Goal: Check status: Check status

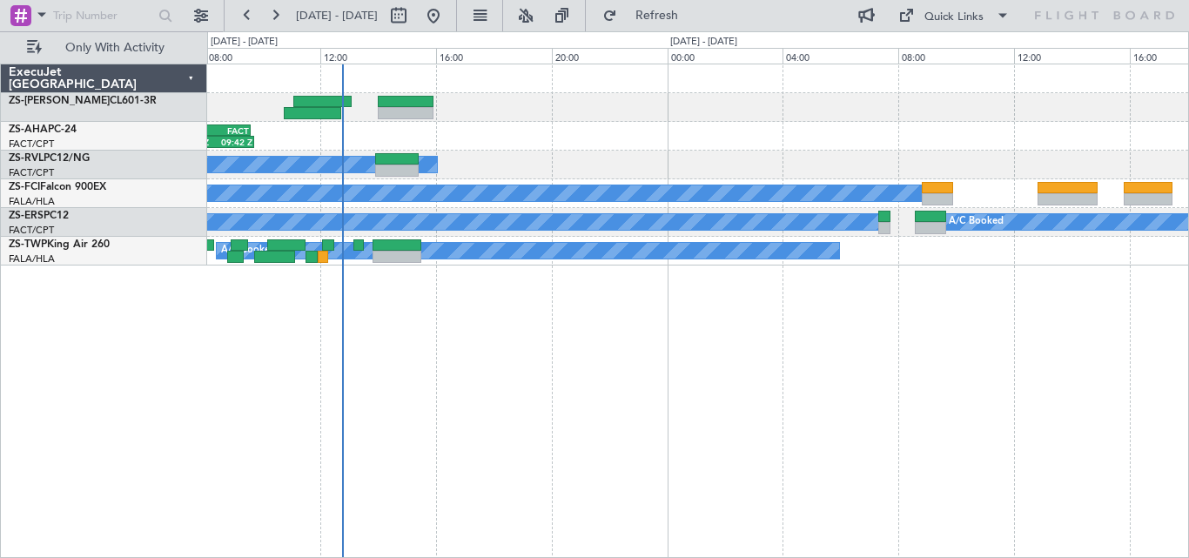
click at [497, 402] on div "07:01 Z 09:42 Z FASZ 07:00 Z FACT 09:35 Z A/C Booked A/C Booked A/C Booked A/C …" at bounding box center [697, 311] width 981 height 494
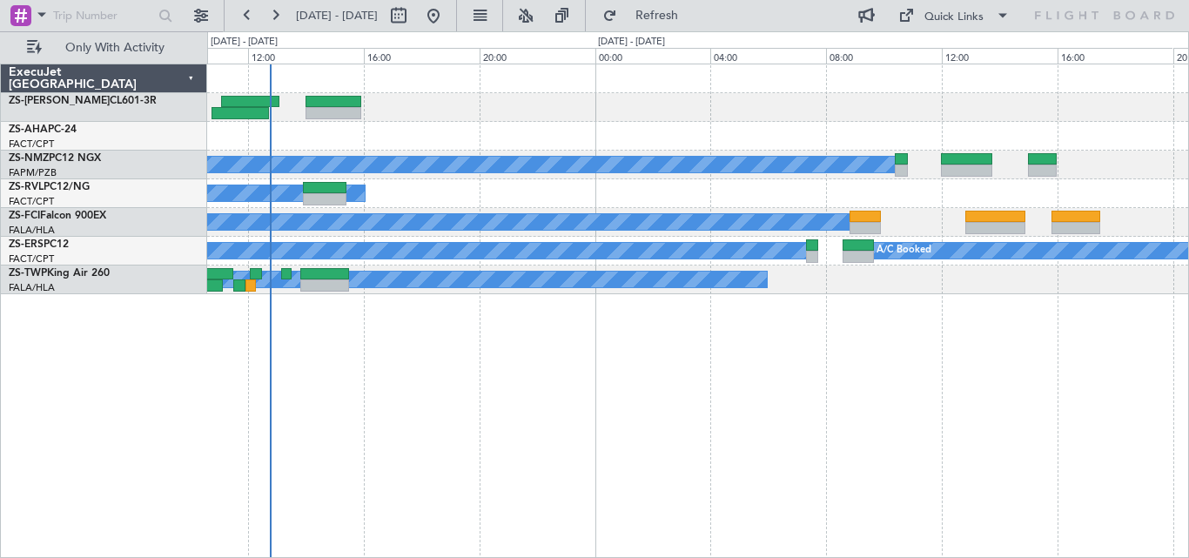
click at [67, 369] on div "FASZ 07:00 Z FACT 09:35 Z 07:01 Z 09:42 Z A/C Booked A/C Booked A/C Booked A/C …" at bounding box center [594, 294] width 1189 height 526
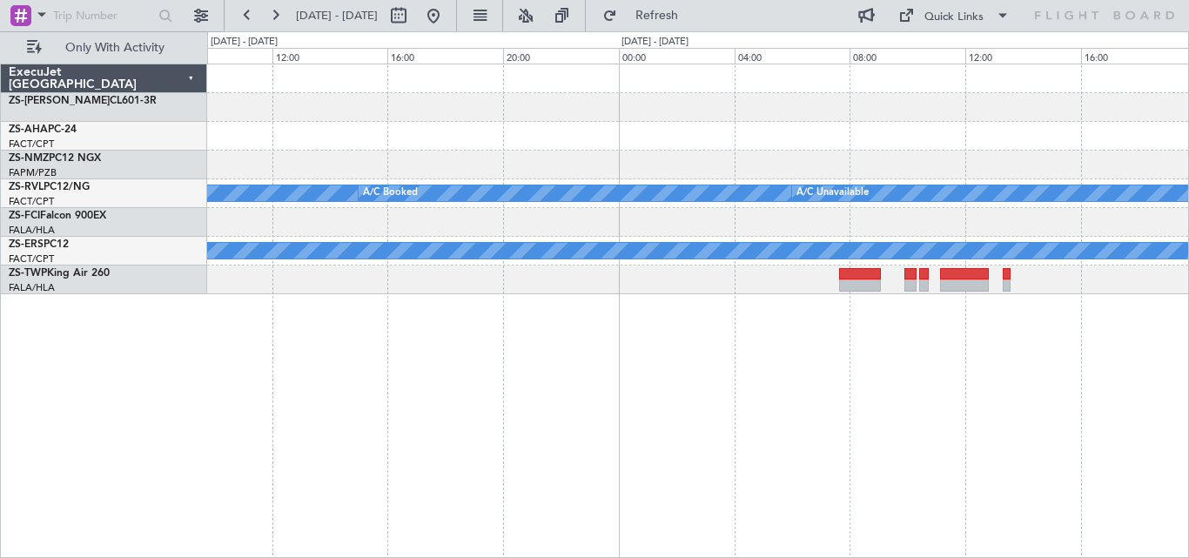
click at [180, 349] on div "A/C Unavailable A/C Booked A/C Booked A/C Booked A/C Booked A/C Booked A/C Book…" at bounding box center [594, 294] width 1189 height 526
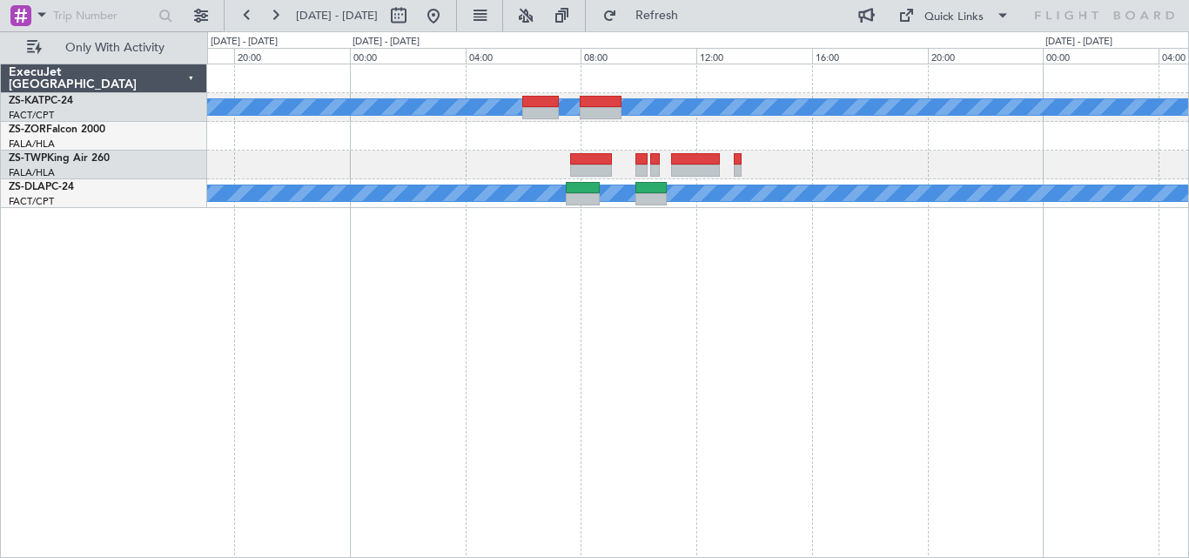
click at [359, 399] on div "A/C Unavailable A/C Unavailable" at bounding box center [697, 311] width 981 height 494
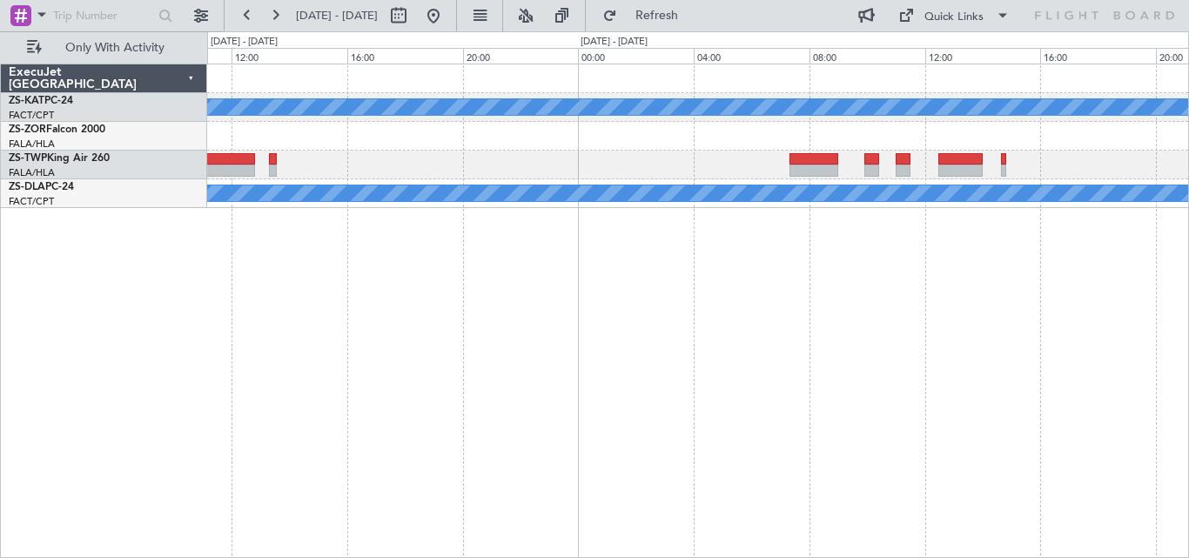
click at [673, 328] on div "A/C Unavailable A/C Unavailable" at bounding box center [697, 311] width 981 height 494
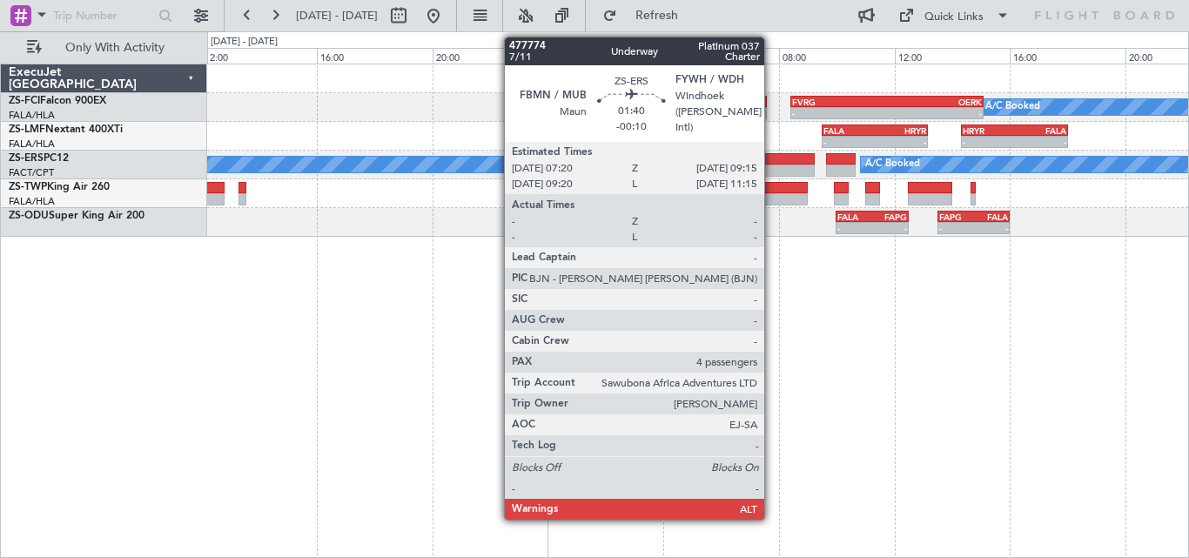
click at [772, 157] on div at bounding box center [787, 159] width 56 height 12
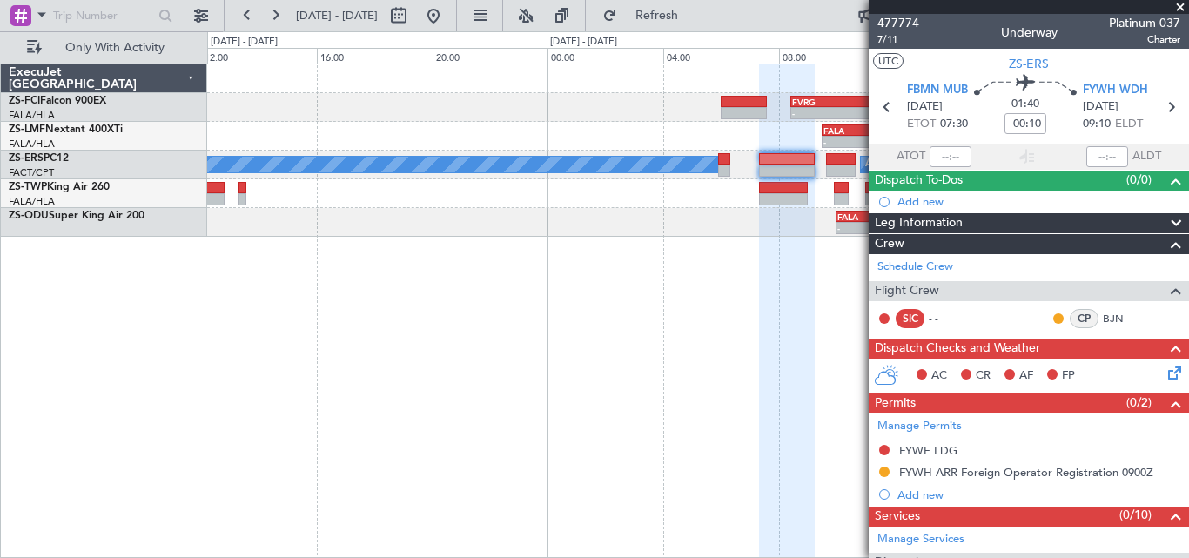
click at [1177, 5] on span at bounding box center [1179, 8] width 17 height 16
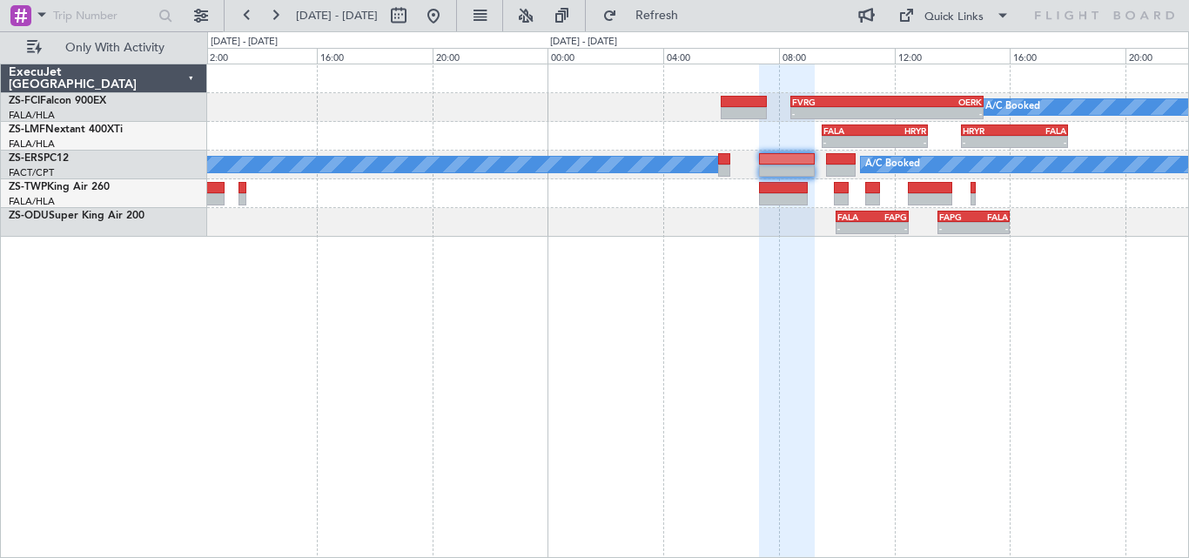
type input "0"
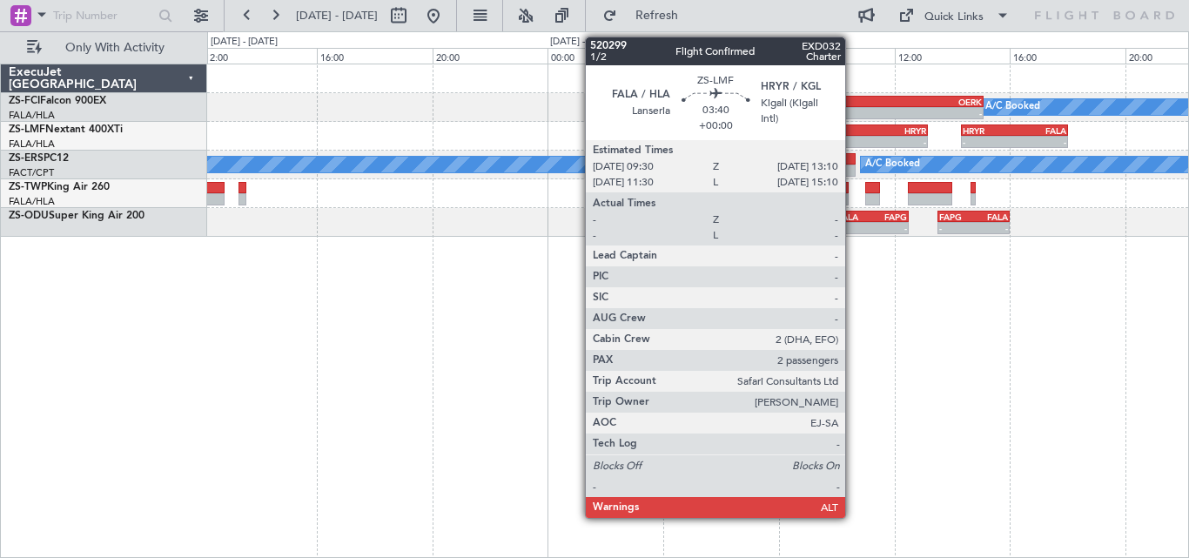
click at [853, 137] on div "-" at bounding box center [848, 142] width 51 height 10
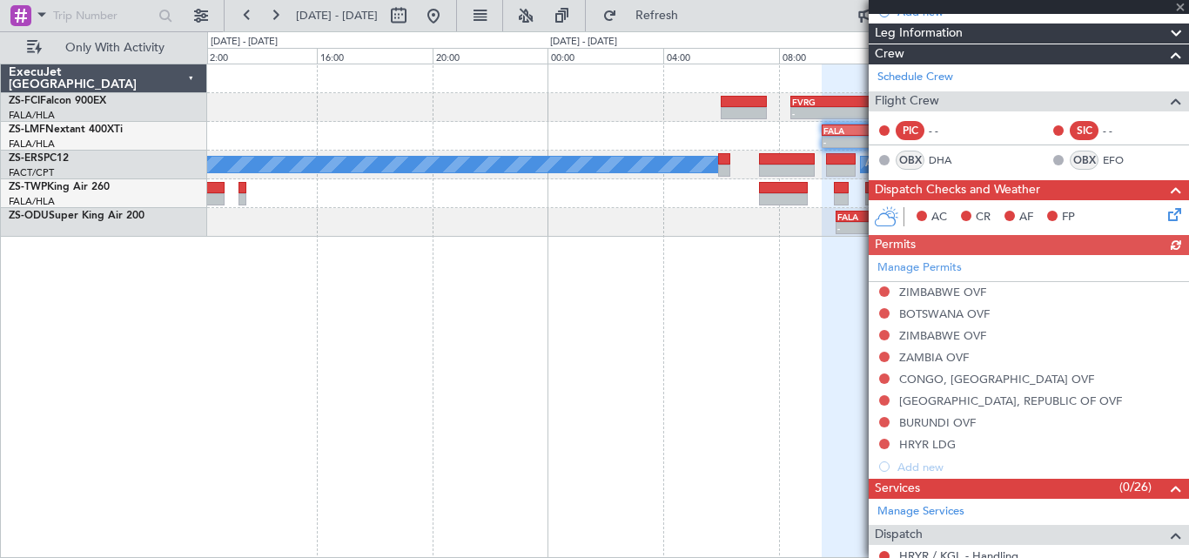
scroll to position [297, 0]
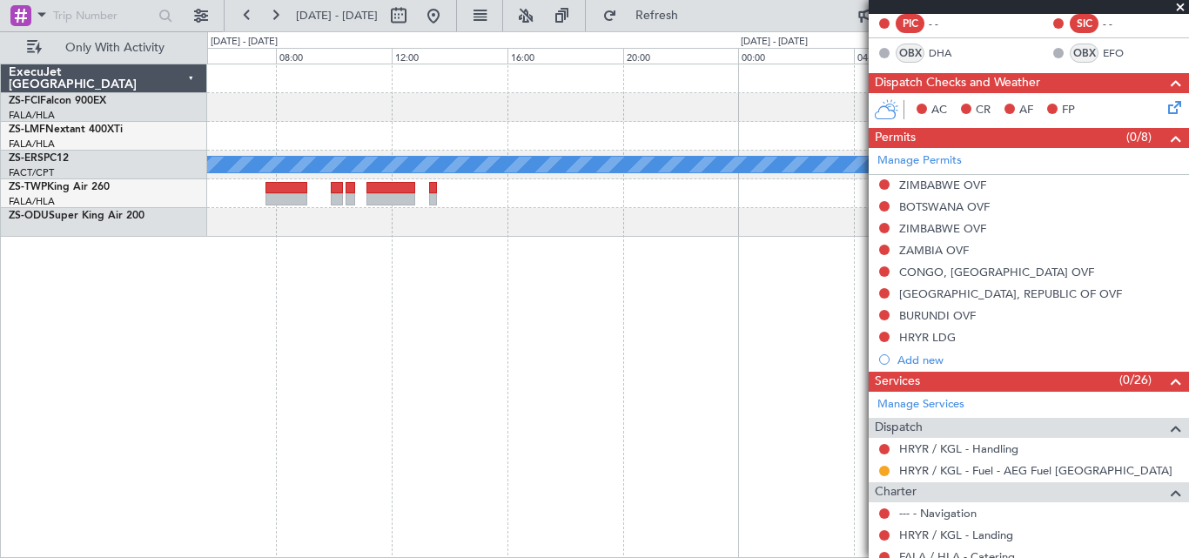
click at [808, 224] on div "- - FALA 10:00 Z FAPG 12:30 Z - - FAPG 13:30 Z FALA 16:00 Z" at bounding box center [697, 222] width 981 height 29
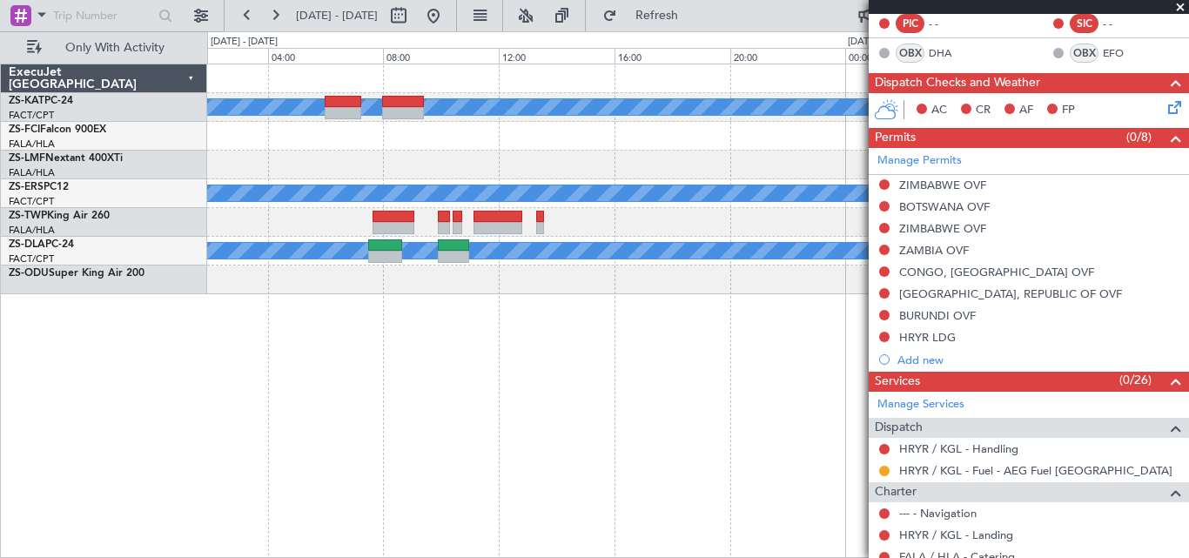
click at [1180, 1] on span at bounding box center [1179, 8] width 17 height 16
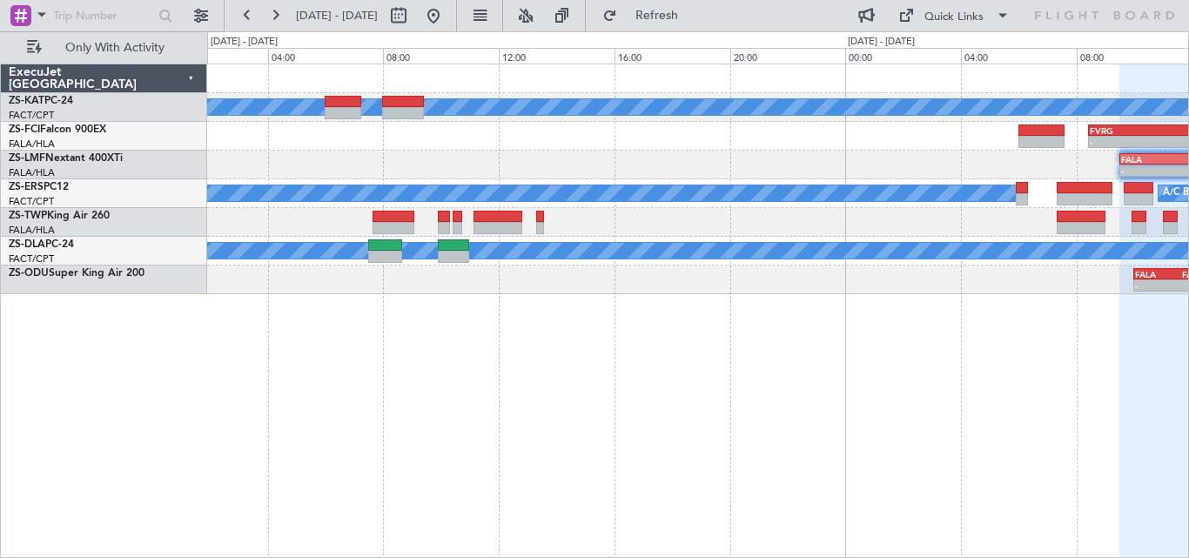
type input "0"
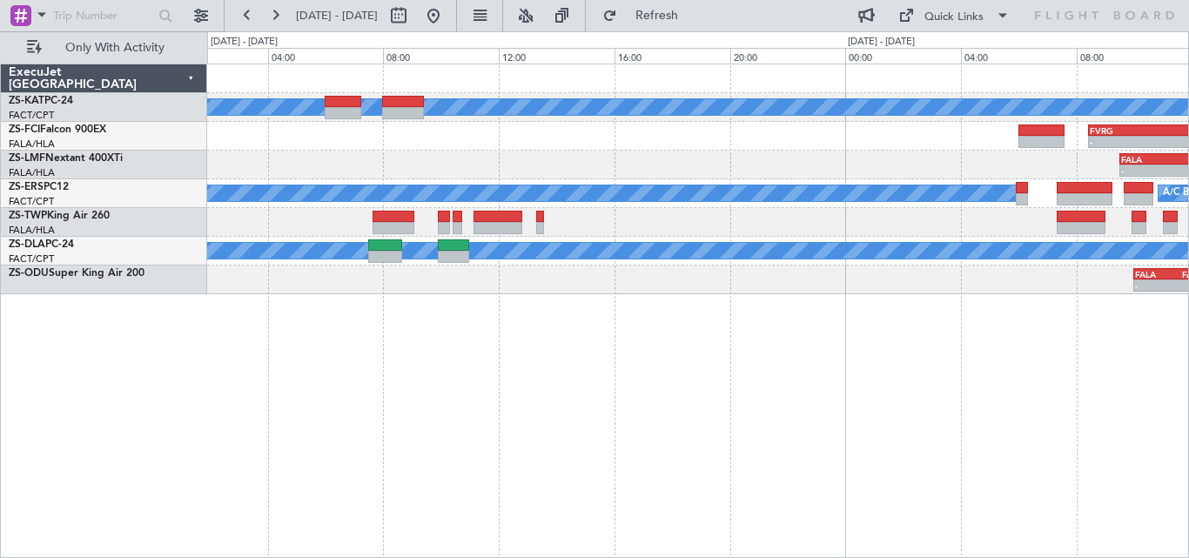
scroll to position [0, 0]
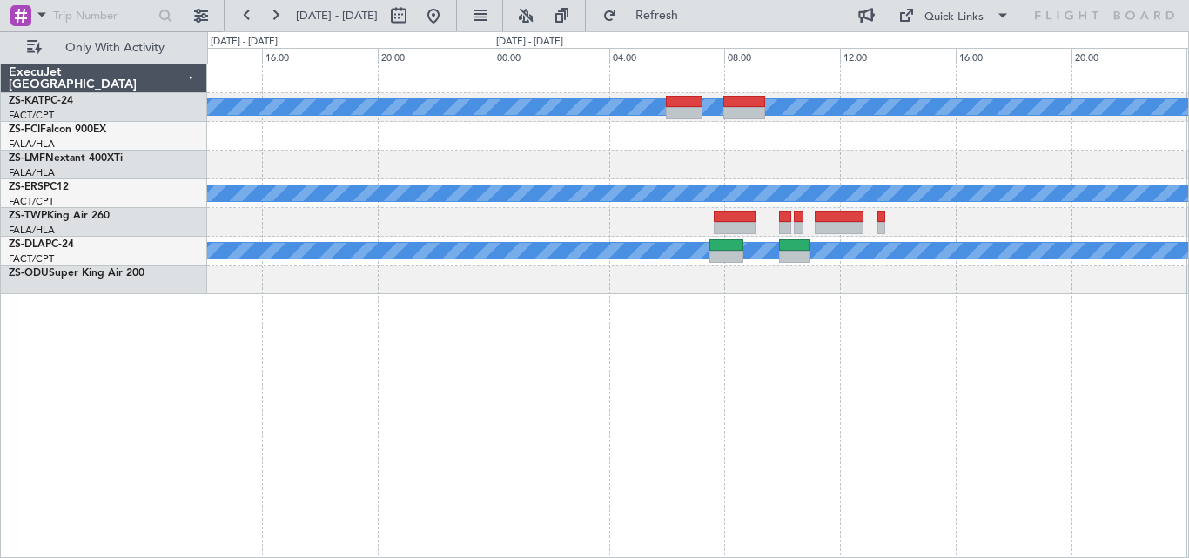
click at [883, 269] on div "A/C Unavailable - - FVRG 08:25 Z OERK 15:05 Z A/C Booked A/C Unavailable" at bounding box center [697, 179] width 981 height 230
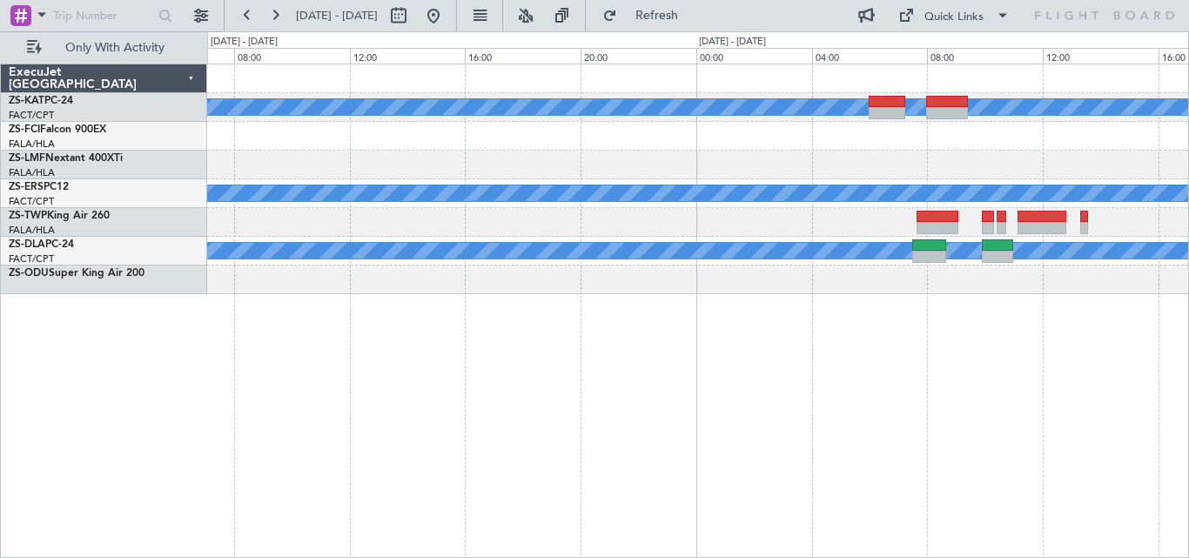
click at [934, 313] on div "A/C Unavailable A/C Booked A/C Unavailable" at bounding box center [697, 311] width 981 height 494
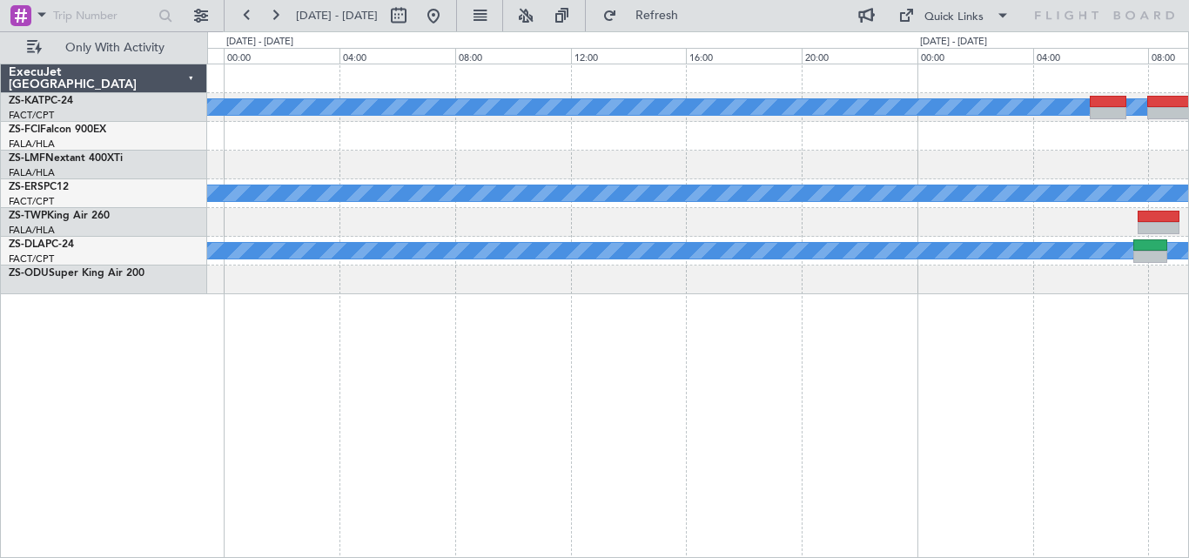
click at [857, 333] on div "A/C Unavailable A/C Booked A/C Unavailable" at bounding box center [697, 311] width 981 height 494
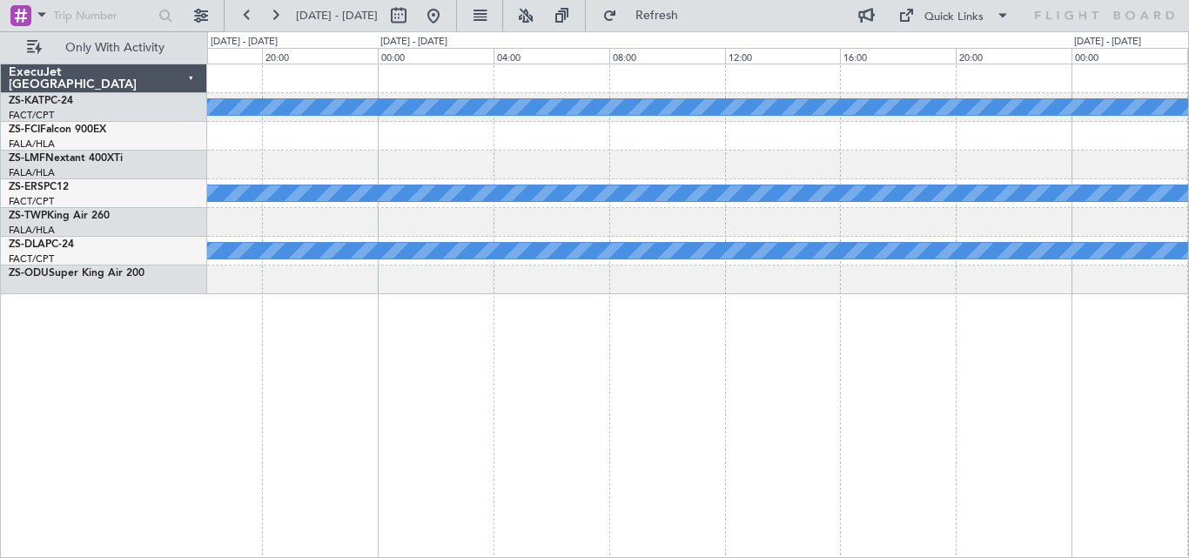
click at [786, 329] on div "A/C Unavailable A/C Booked A/C Unavailable" at bounding box center [697, 311] width 981 height 494
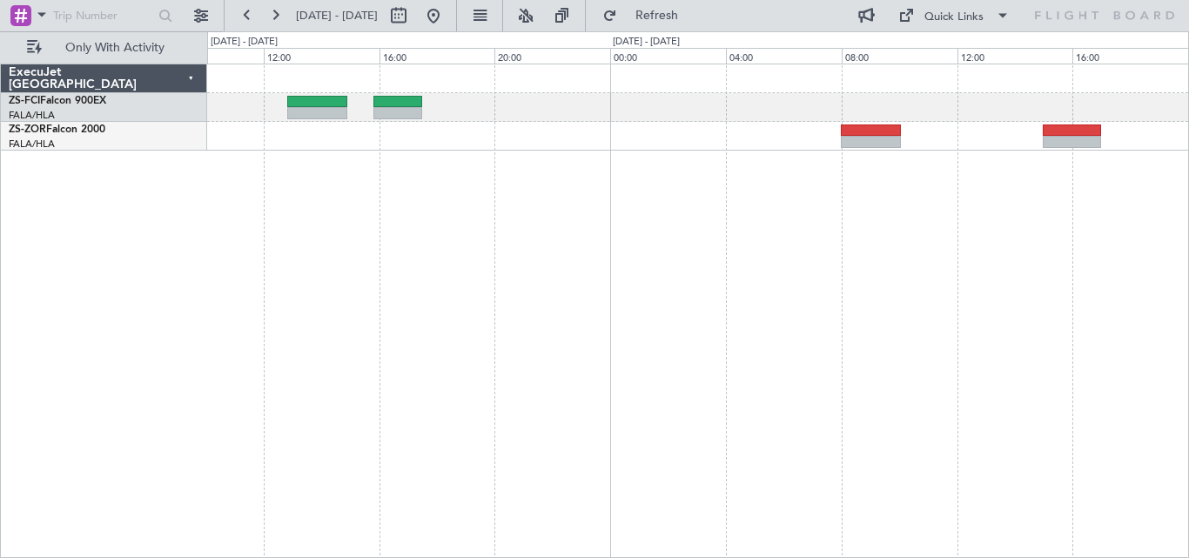
click at [862, 320] on div "A/C Booked" at bounding box center [697, 311] width 981 height 494
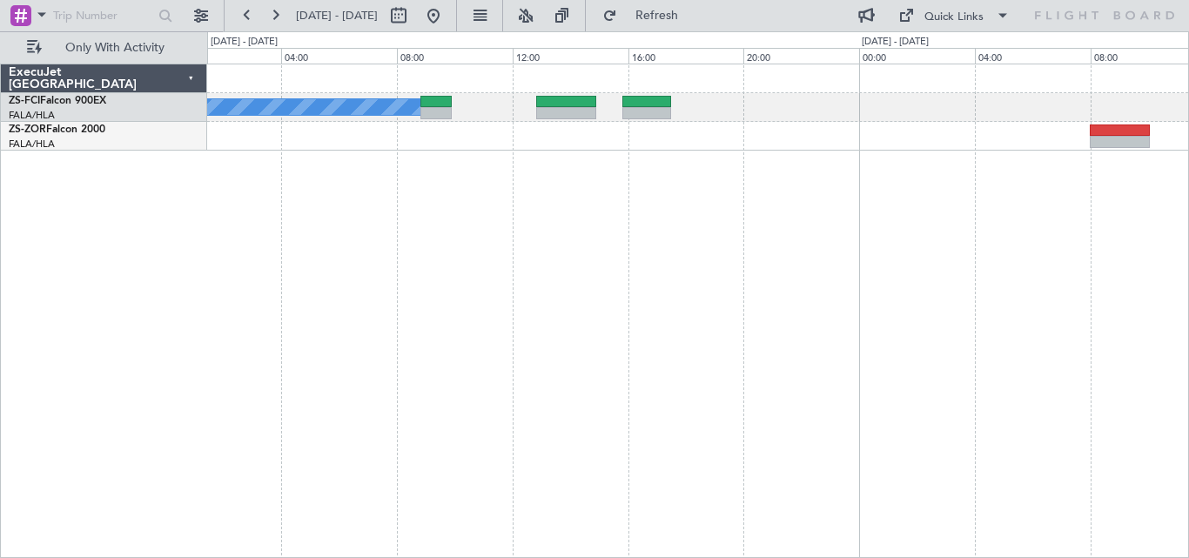
click at [760, 322] on div "A/C Booked" at bounding box center [697, 311] width 981 height 494
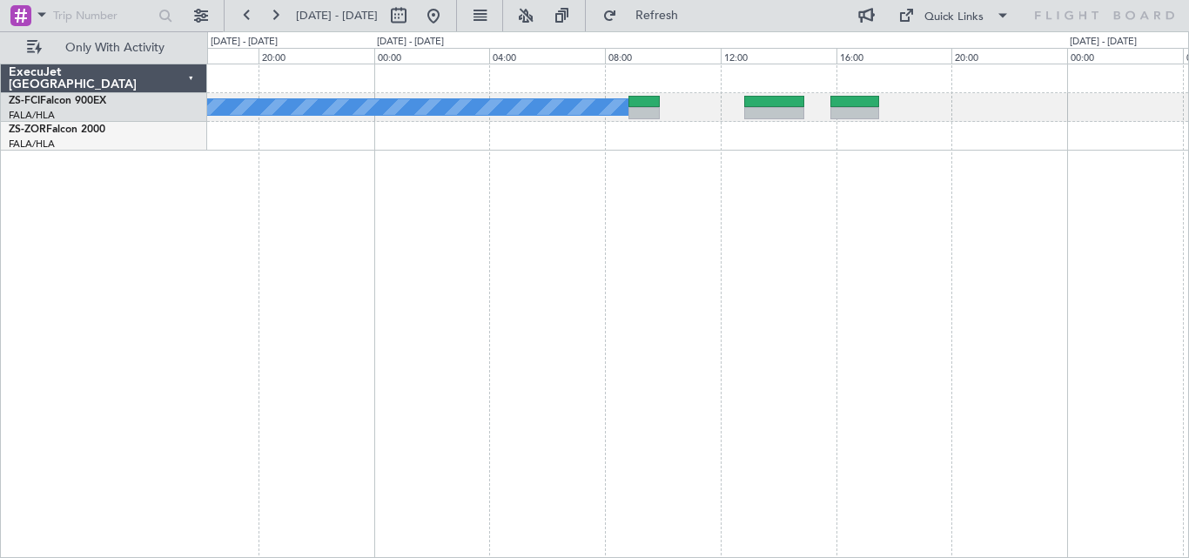
click at [781, 323] on div "A/C Booked" at bounding box center [697, 311] width 981 height 494
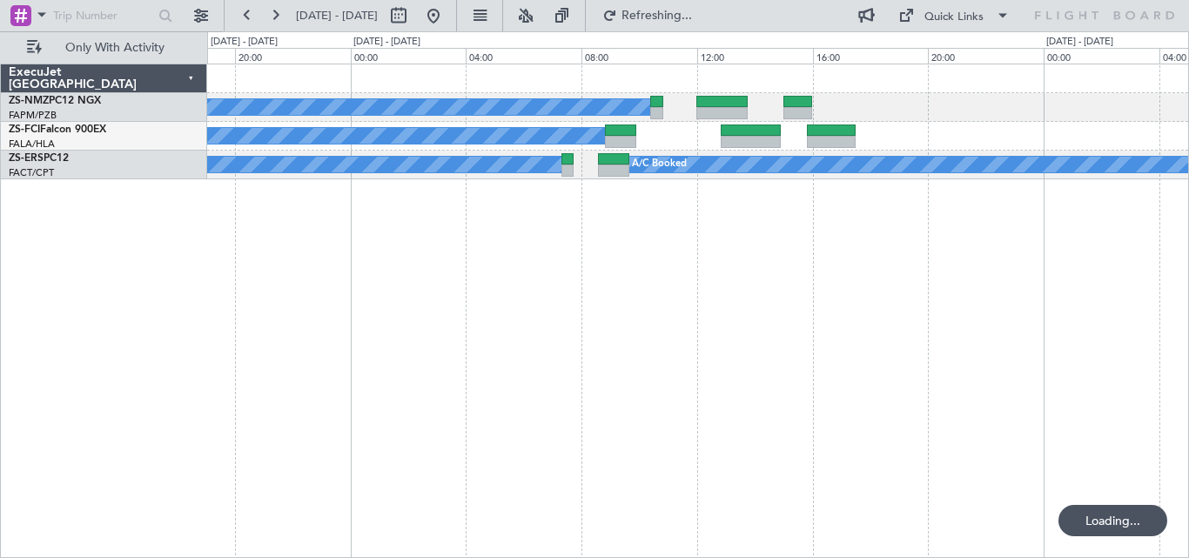
click at [169, 354] on div "A/C Booked A/C Booked A/C Booked A/C Booked ExecuJet [GEOGRAPHIC_DATA] ZS-NMZ P…" at bounding box center [594, 294] width 1189 height 526
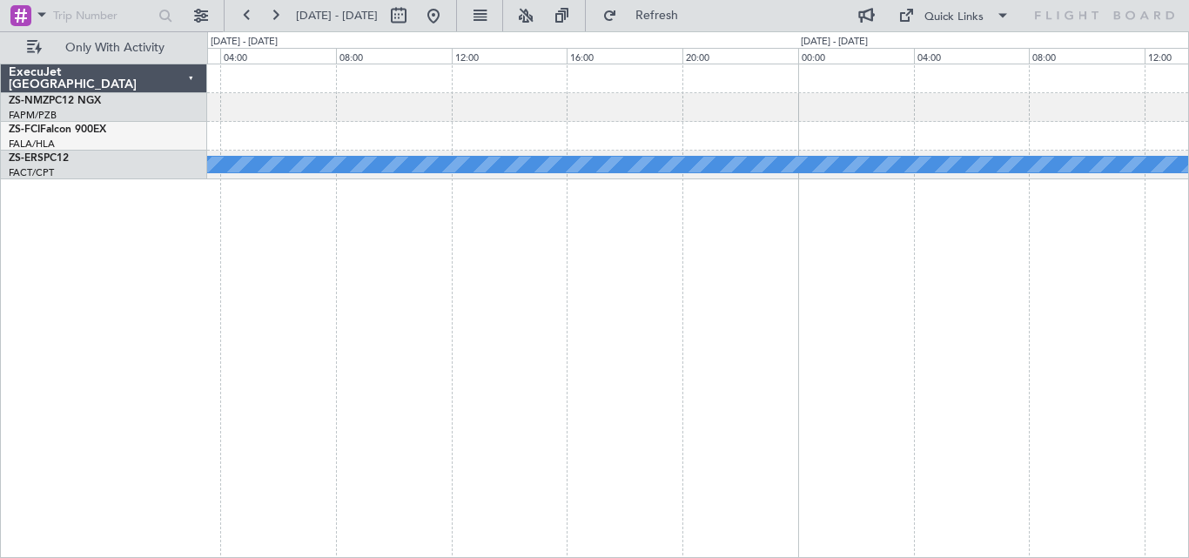
click at [466, 313] on div "A/C Booked" at bounding box center [697, 311] width 981 height 494
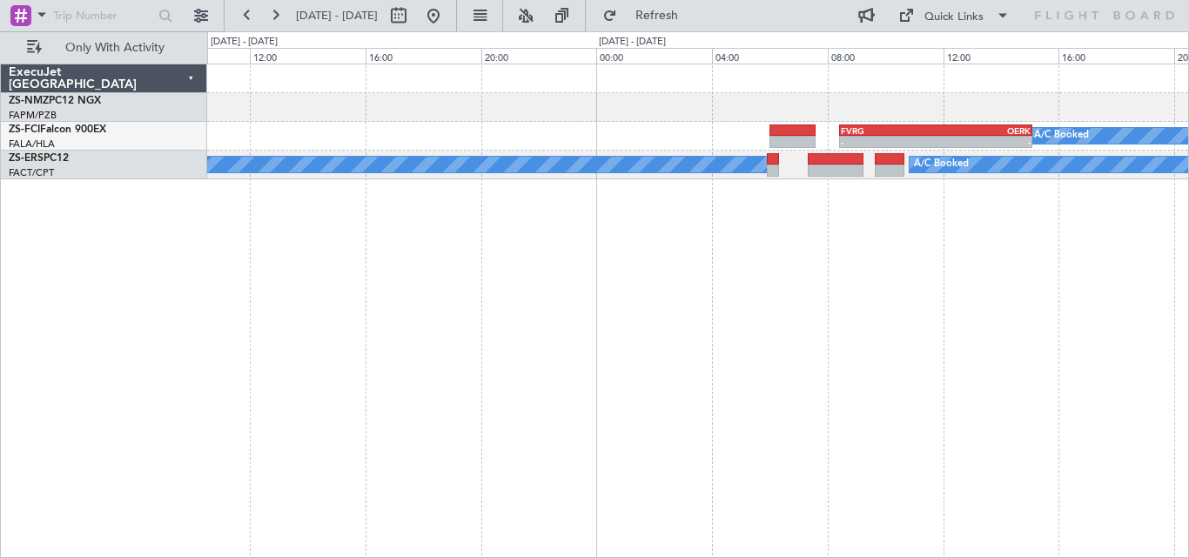
click at [638, 352] on div "- - FVRG 08:25 Z OERK 15:05 Z A/C Booked A/C Booked A/C Booked" at bounding box center [697, 311] width 981 height 494
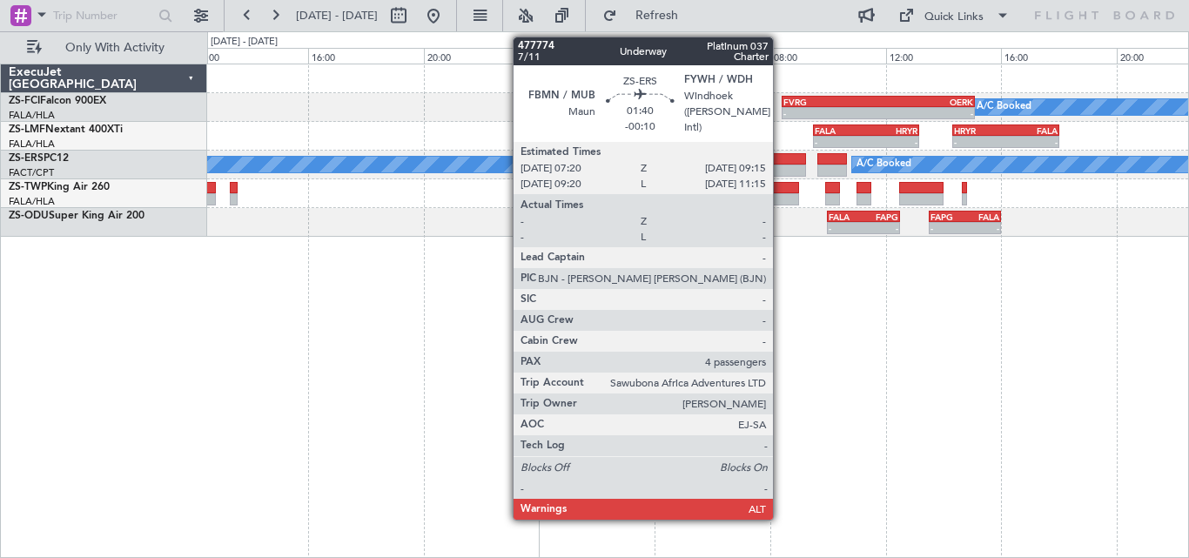
click at [780, 162] on div at bounding box center [778, 159] width 56 height 12
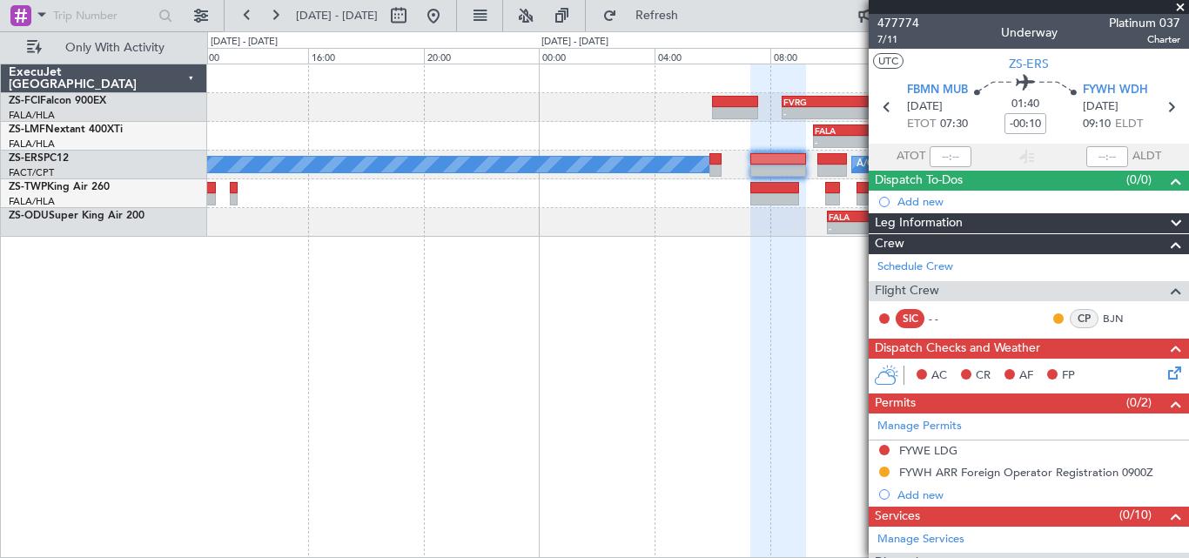
click at [1181, 4] on span at bounding box center [1179, 8] width 17 height 16
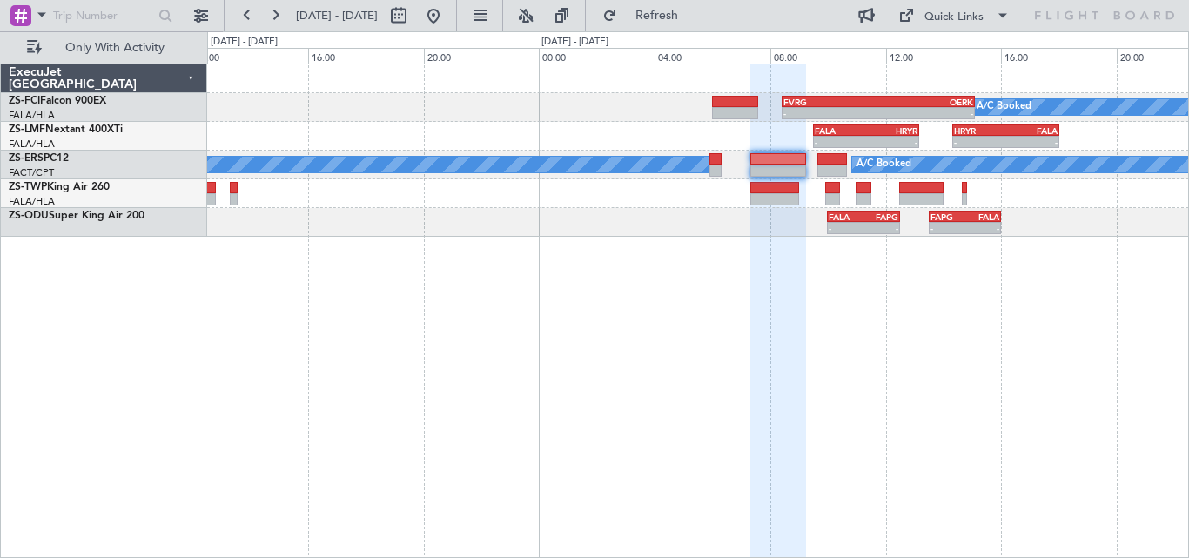
type input "0"
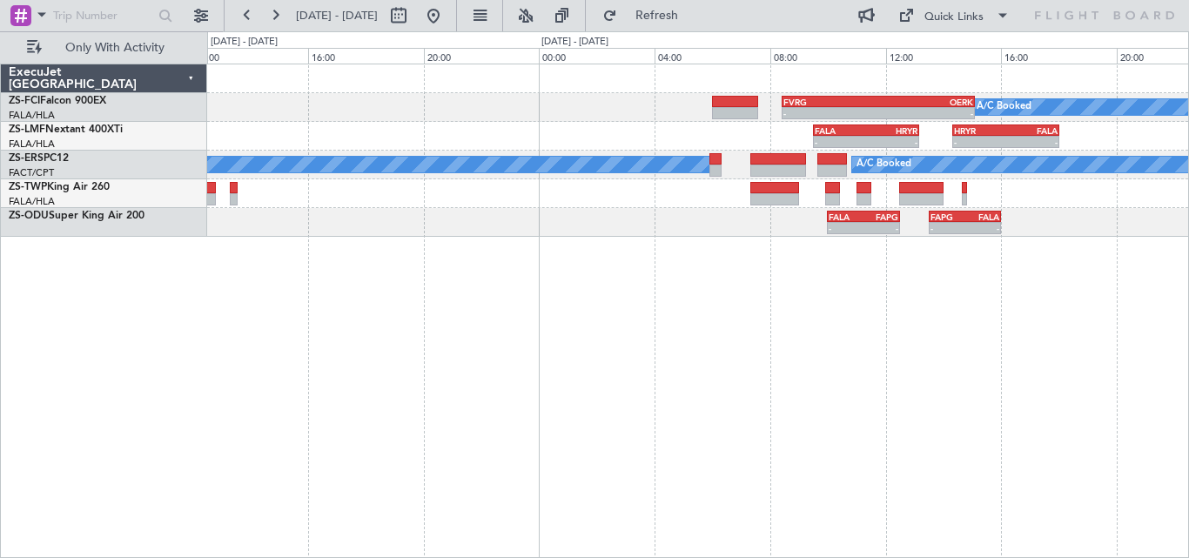
click at [1082, 286] on div "A/C Booked - - FVRG 08:25 Z OERK 15:05 Z - - FALA 09:30 Z HRYR 13:10 Z - - HRYR…" at bounding box center [697, 311] width 981 height 494
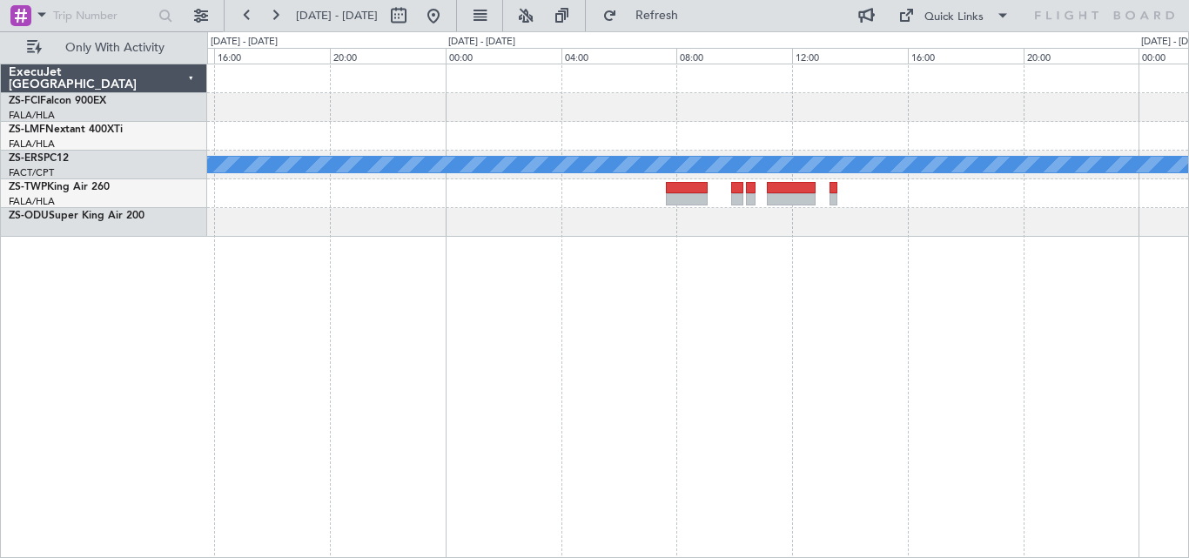
click at [1168, 257] on div "- - FVRG 08:25 Z OERK 15:05 Z - - FALA 09:30 Z HRYR 13:10 Z A/C Booked FALA 10:…" at bounding box center [697, 311] width 981 height 494
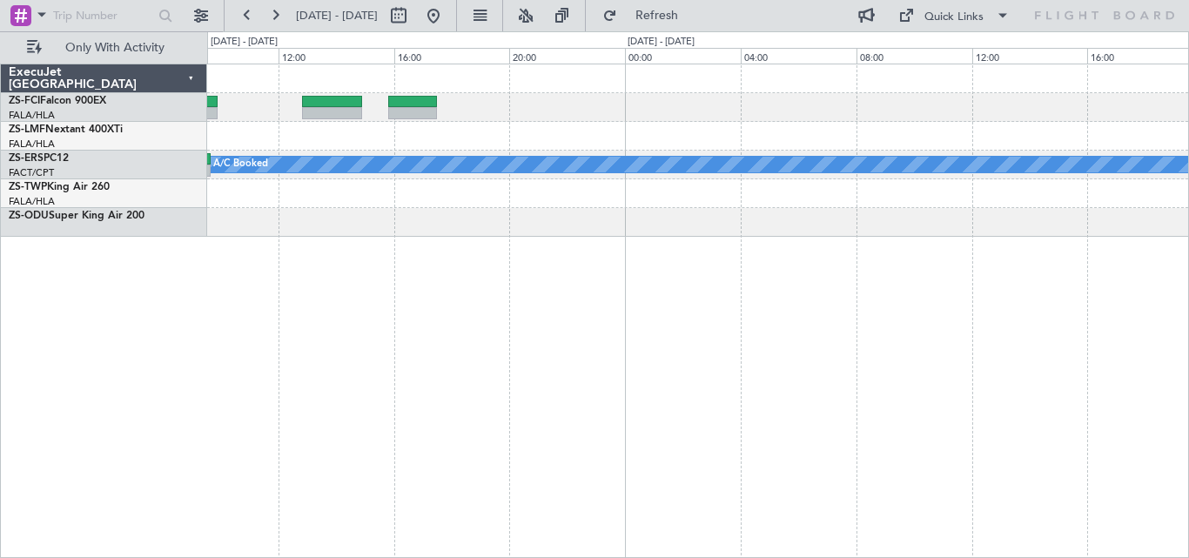
click at [1188, 222] on div "A/C Booked A/C Booked A/C Booked A/C Booked ExecuJet [GEOGRAPHIC_DATA] ZS-FCI F…" at bounding box center [594, 294] width 1189 height 526
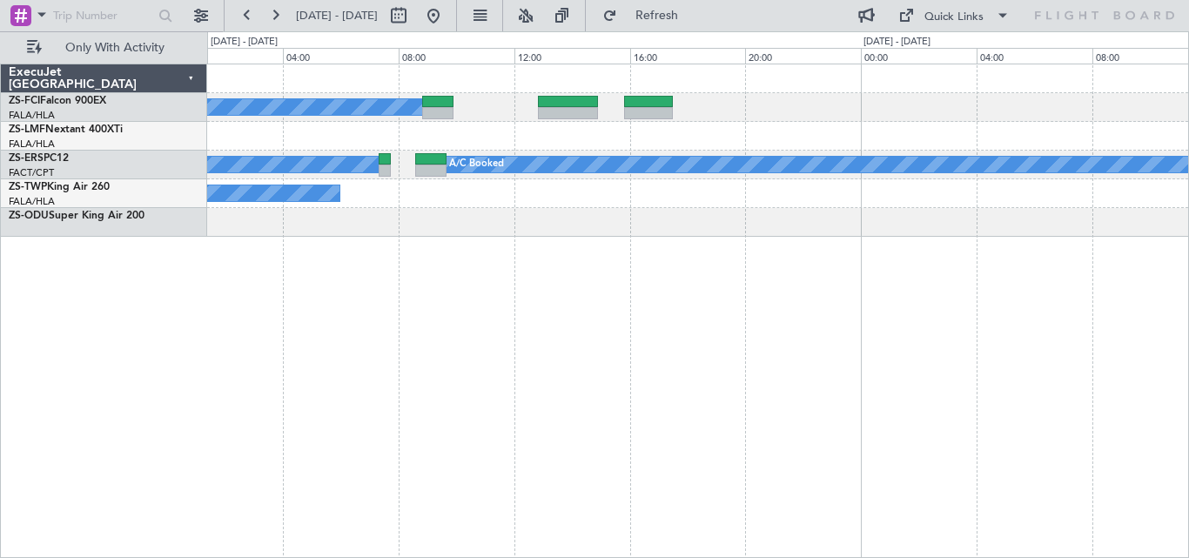
click at [946, 248] on div "A/C Booked A/C Booked A/C Booked A/C Booked" at bounding box center [697, 311] width 981 height 494
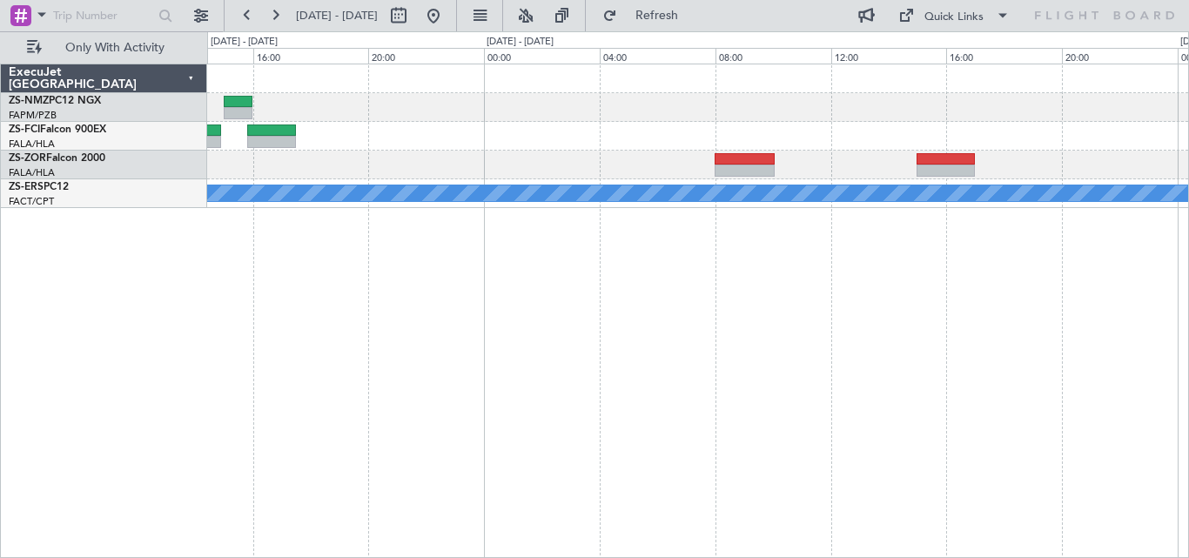
click at [412, 351] on div "A/C Booked A/C Booked A/C Booked A/C Booked" at bounding box center [697, 311] width 981 height 494
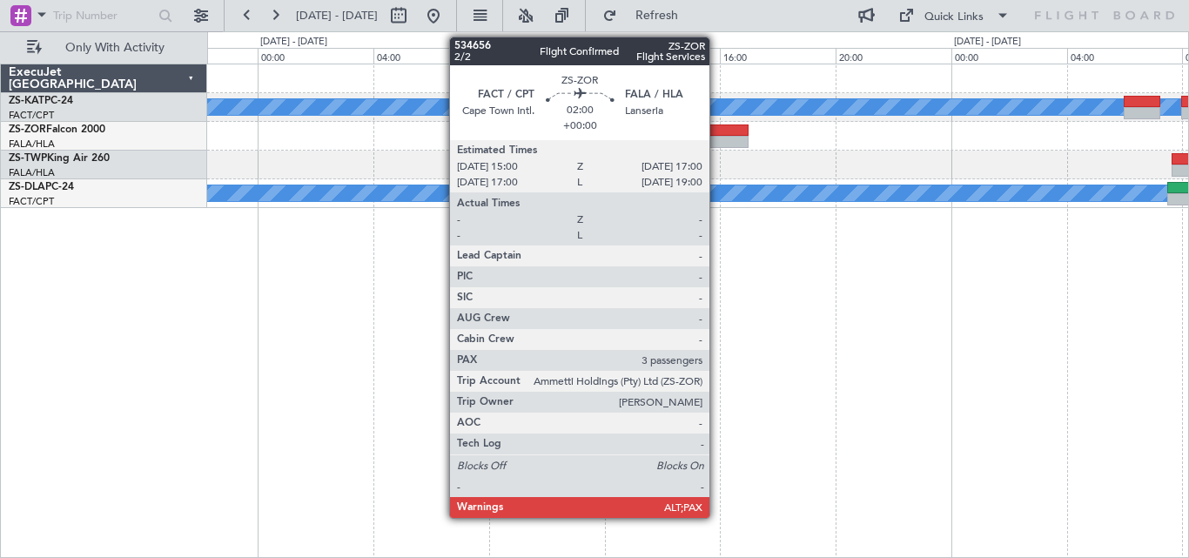
click at [717, 139] on div at bounding box center [719, 142] width 58 height 12
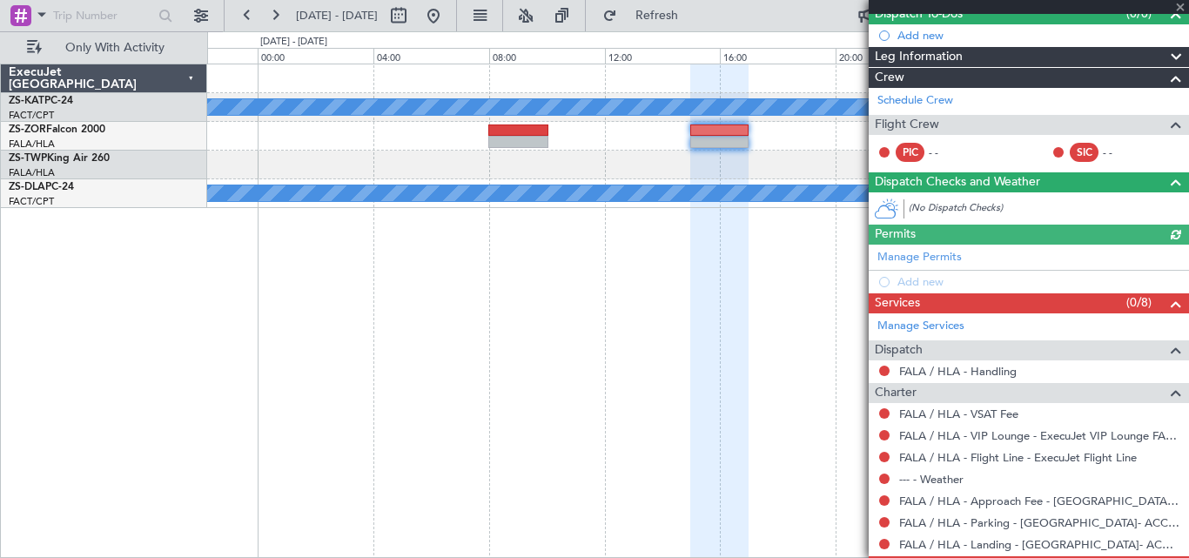
scroll to position [234, 0]
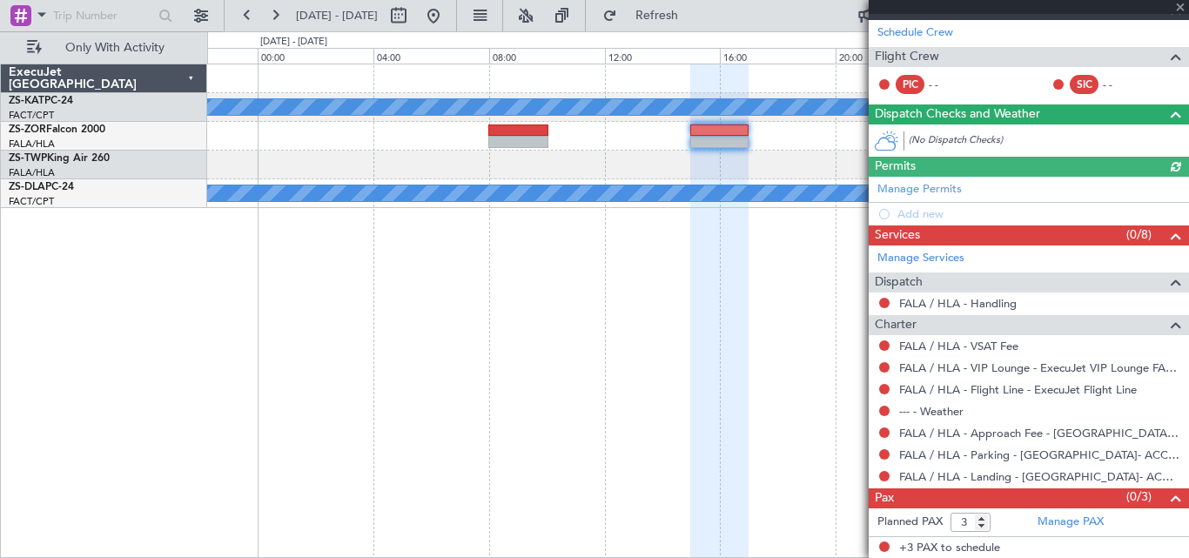
click at [586, 309] on div "A/C Unavailable A/C Unavailable" at bounding box center [697, 311] width 981 height 494
click at [1179, 5] on div at bounding box center [1028, 7] width 320 height 14
click at [1177, 6] on span at bounding box center [1179, 8] width 17 height 16
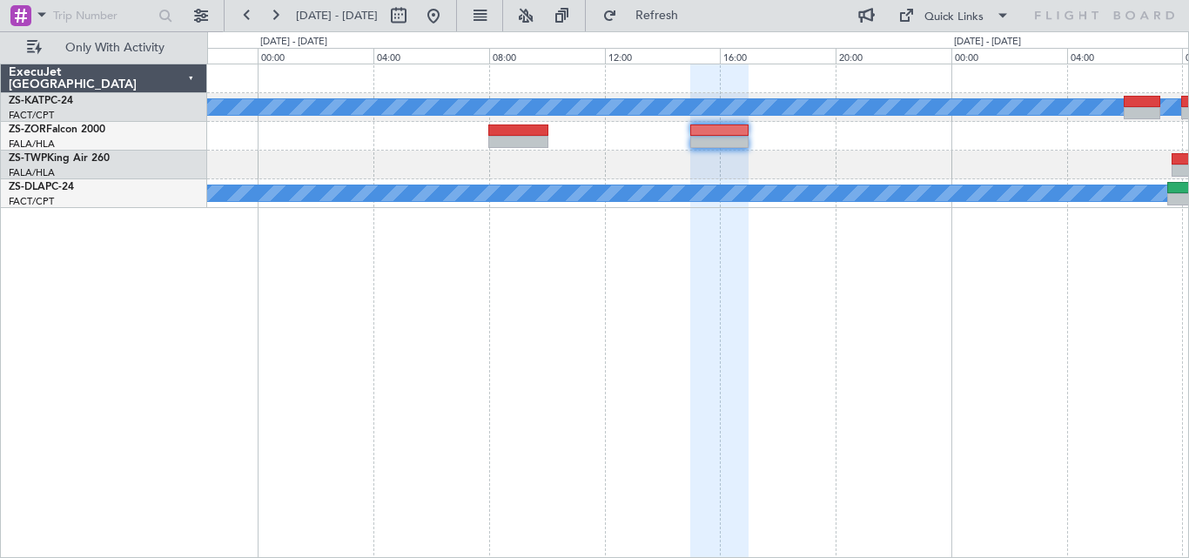
type input "0"
